Goal: Transaction & Acquisition: Book appointment/travel/reservation

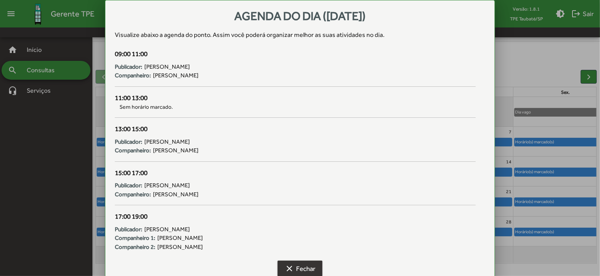
click at [302, 162] on span "clear Fechar" at bounding box center [299, 269] width 31 height 14
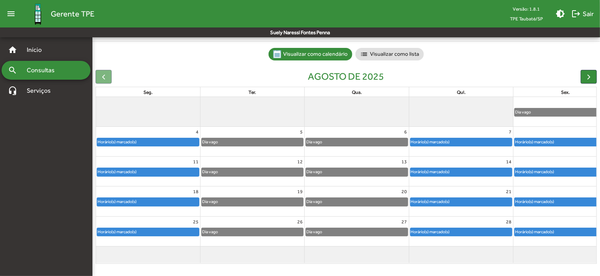
click at [302, 162] on span "clear Fechar" at bounding box center [299, 269] width 31 height 14
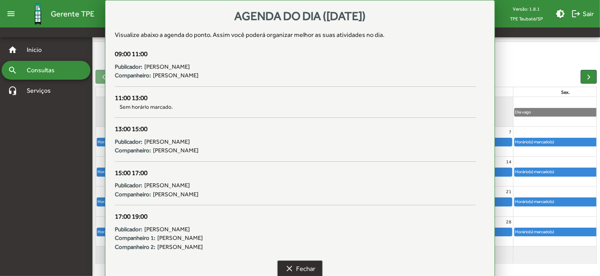
scroll to position [49, 0]
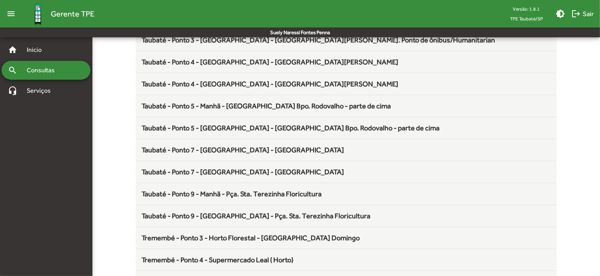
scroll to position [1036, 0]
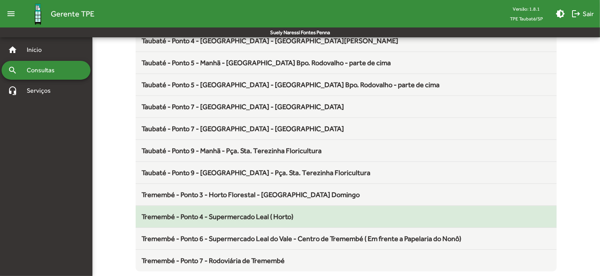
click at [237, 162] on span "Tremembé - Ponto 4 - Supermercado Leal ( Horto)" at bounding box center [218, 217] width 152 height 8
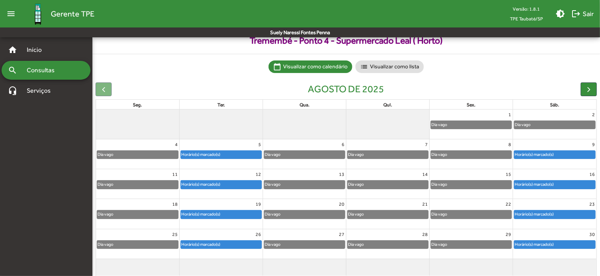
scroll to position [49, 0]
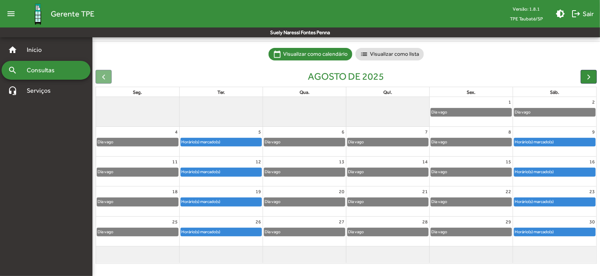
click at [362, 162] on div "Horário(s) marcado(s)" at bounding box center [534, 201] width 40 height 7
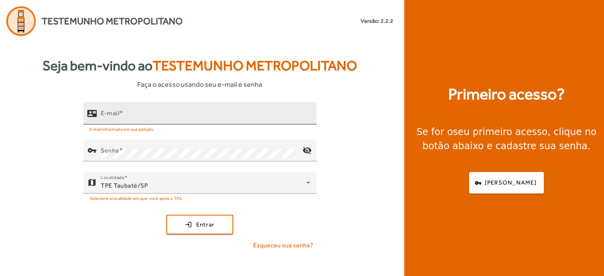
click at [118, 113] on mat-label "E-mail" at bounding box center [110, 113] width 18 height 7
click at [118, 113] on input "E-mail" at bounding box center [205, 116] width 209 height 9
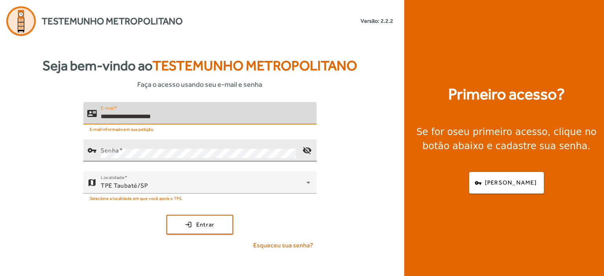
type input "**********"
click at [110, 147] on mat-label "Senha" at bounding box center [110, 150] width 18 height 7
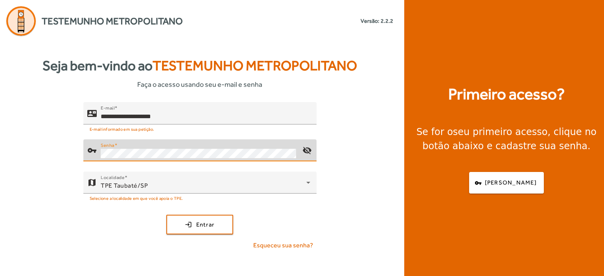
click at [110, 147] on mat-label "Senha" at bounding box center [108, 146] width 14 height 6
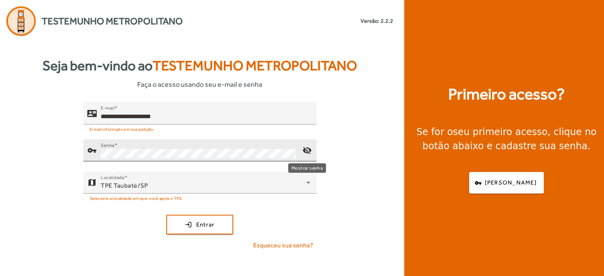
click at [307, 152] on mat-icon "visibility_off" at bounding box center [306, 150] width 19 height 19
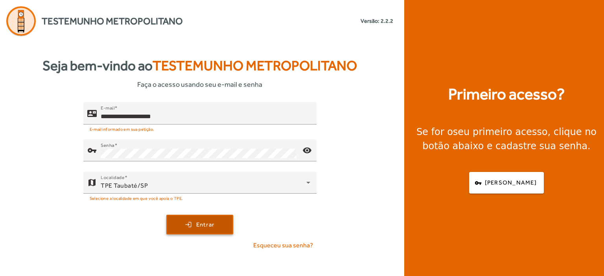
click at [219, 221] on span "submit" at bounding box center [199, 224] width 65 height 19
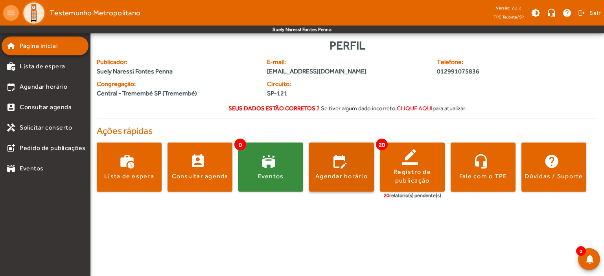
click at [339, 160] on span at bounding box center [341, 167] width 65 height 19
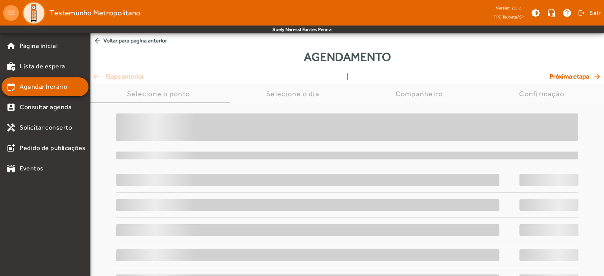
click at [339, 160] on div at bounding box center [347, 227] width 462 height 234
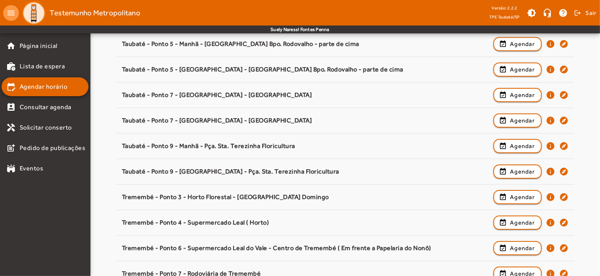
scroll to position [1230, 0]
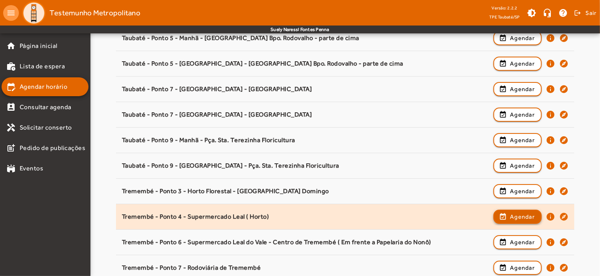
click at [527, 213] on span "Agendar" at bounding box center [522, 216] width 25 height 9
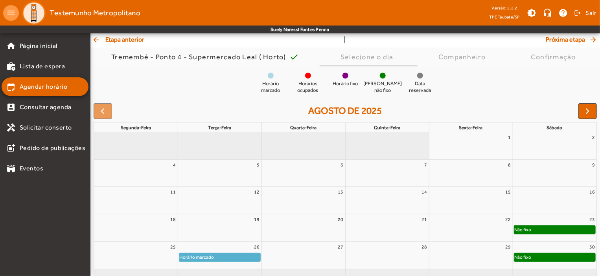
scroll to position [72, 0]
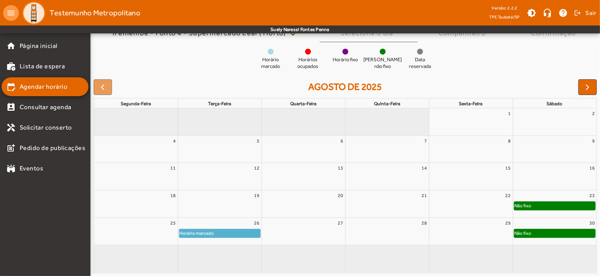
click at [578, 204] on div "Não fixo" at bounding box center [554, 206] width 81 height 8
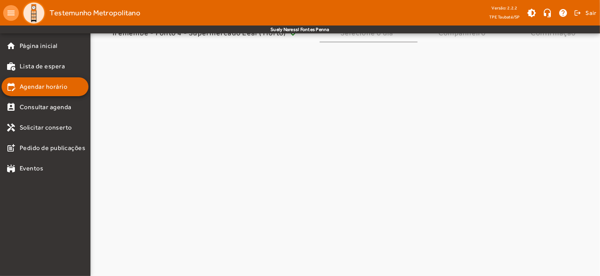
scroll to position [0, 0]
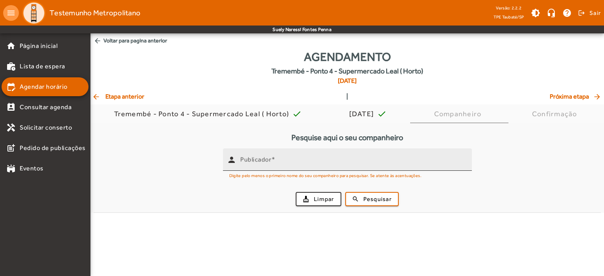
click at [244, 159] on mat-label "Publicador" at bounding box center [255, 159] width 31 height 7
click at [244, 159] on input "Publicador" at bounding box center [352, 162] width 225 height 9
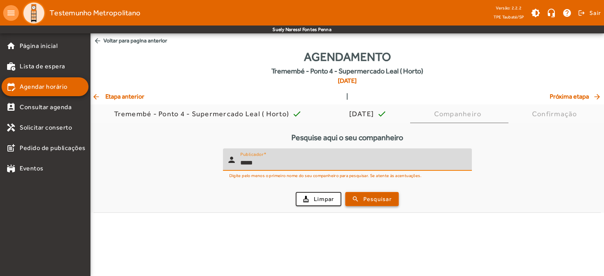
type input "*****"
click at [371, 198] on span "Pesquisar" at bounding box center [377, 199] width 28 height 9
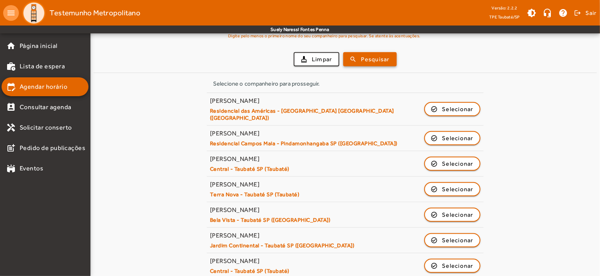
scroll to position [141, 0]
